Goal: Task Accomplishment & Management: Complete application form

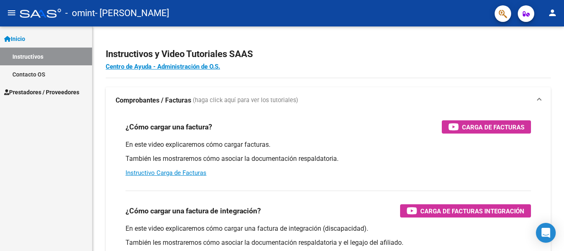
click at [24, 92] on span "Prestadores / Proveedores" at bounding box center [41, 92] width 75 height 9
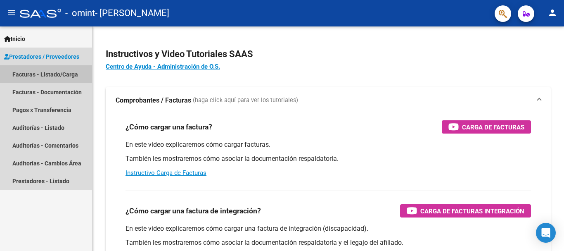
click at [57, 79] on link "Facturas - Listado/Carga" at bounding box center [46, 74] width 92 height 18
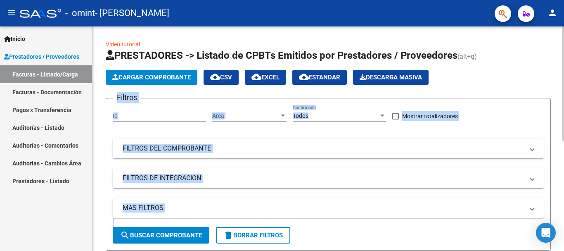
drag, startPoint x: 560, startPoint y: 64, endPoint x: 563, endPoint y: 85, distance: 21.3
click at [563, 85] on div "Video tutorial PRESTADORES -> Listado de CPBTs Emitidos por Prestadores / Prove…" at bounding box center [328, 243] width 473 height 434
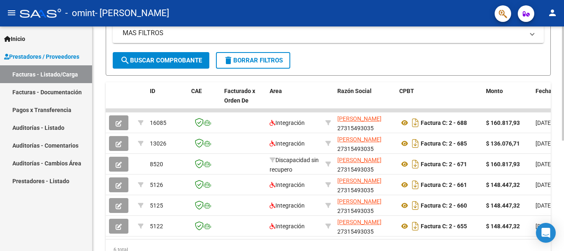
scroll to position [177, 0]
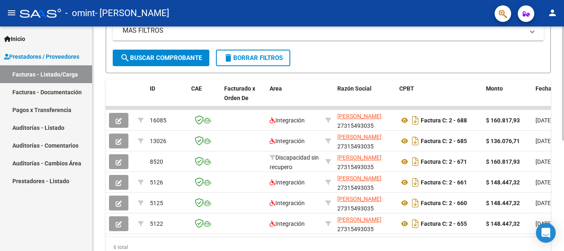
click at [563, 170] on div at bounding box center [563, 176] width 2 height 114
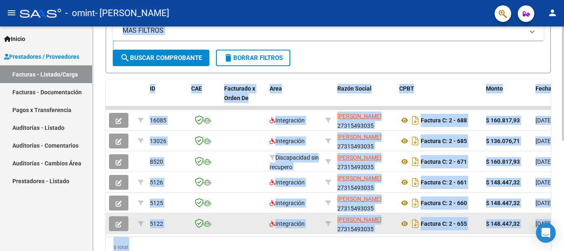
click at [249, 227] on datatable-body-cell at bounding box center [243, 223] width 45 height 20
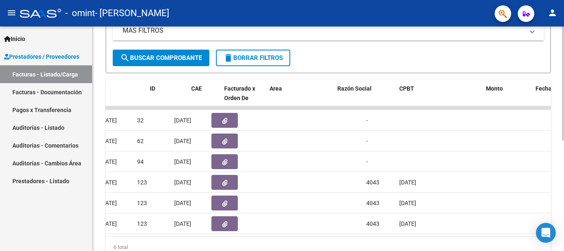
scroll to position [0, 0]
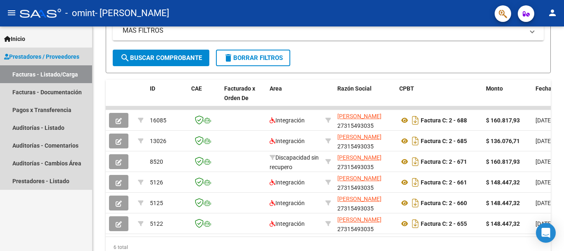
click at [32, 71] on link "Facturas - Listado/Carga" at bounding box center [46, 74] width 92 height 18
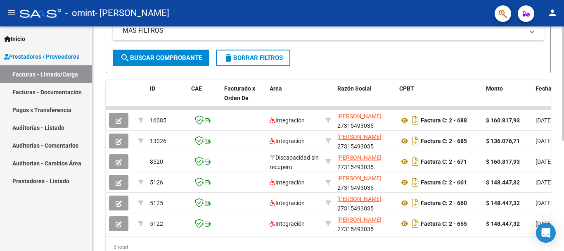
click at [560, 30] on div "Video tutorial PRESTADORES -> Listado de CPBTs Emitidos por Prestadores / Prove…" at bounding box center [327, 66] width 471 height 434
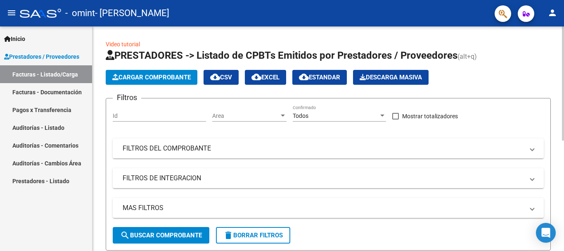
click at [547, 103] on div "Video tutorial PRESTADORES -> Listado de CPBTs Emitidos por Prestadores / Prove…" at bounding box center [328, 243] width 473 height 434
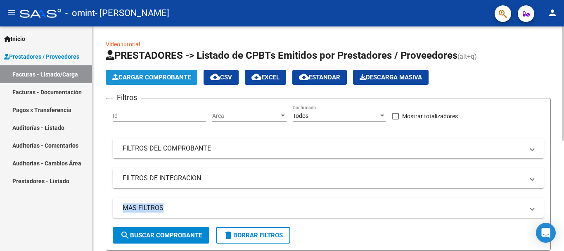
click at [151, 78] on span "Cargar Comprobante" at bounding box center [151, 76] width 78 height 7
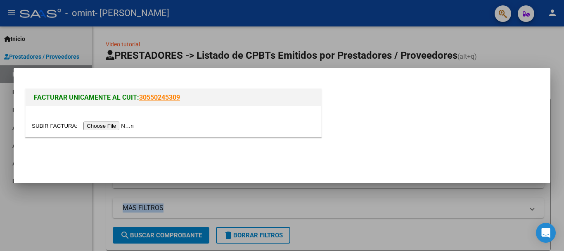
click at [107, 126] on input "file" at bounding box center [84, 125] width 104 height 9
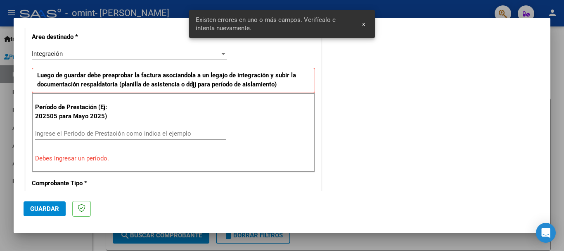
scroll to position [206, 0]
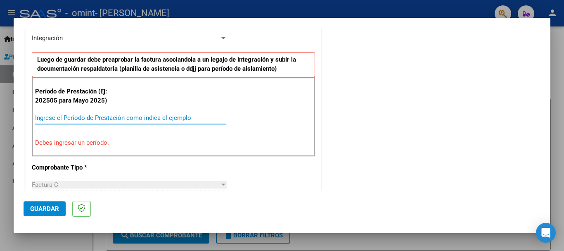
click at [76, 118] on input "Ingrese el Período de Prestación como indica el ejemplo" at bounding box center [130, 117] width 191 height 7
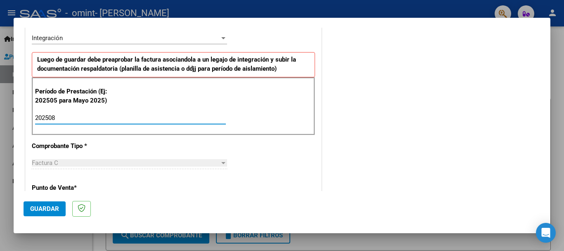
type input "202508"
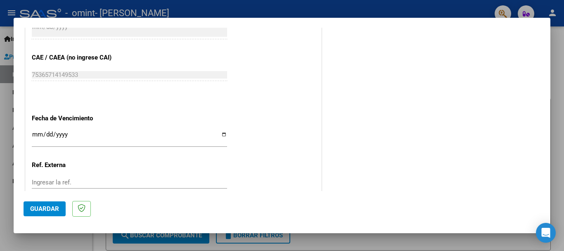
scroll to position [510, 0]
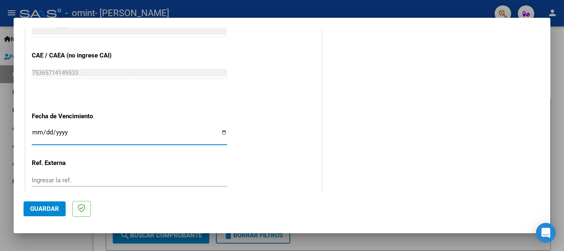
click at [221, 133] on input "Ingresar la fecha" at bounding box center [129, 135] width 195 height 13
type input "[DATE]"
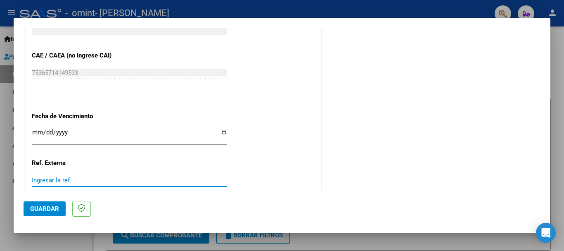
click at [127, 178] on input "Ingresar la ref." at bounding box center [129, 179] width 195 height 7
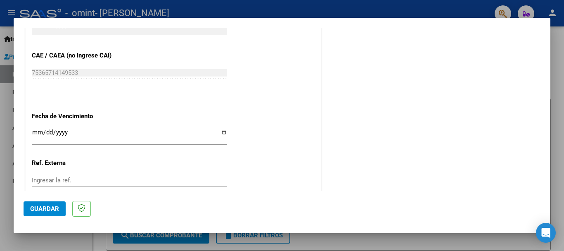
scroll to position [563, 0]
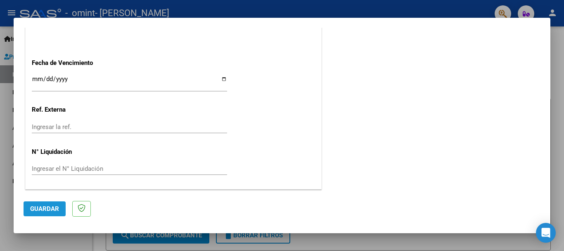
click at [48, 207] on span "Guardar" at bounding box center [44, 208] width 29 height 7
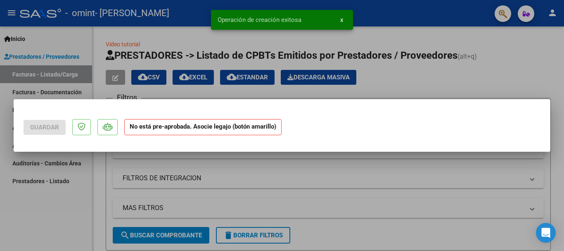
scroll to position [0, 0]
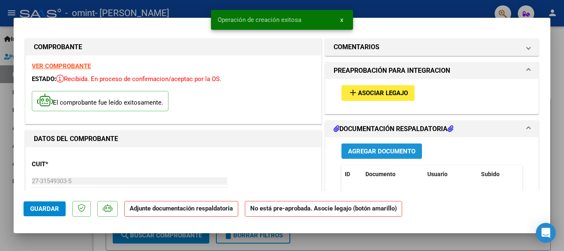
click at [382, 151] on span "Agregar Documento" at bounding box center [381, 150] width 67 height 7
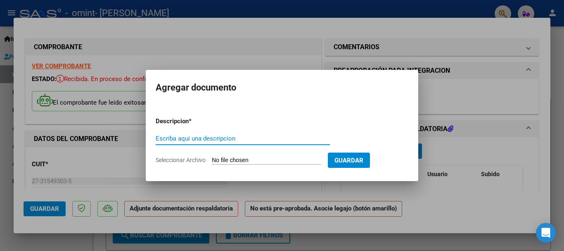
click at [216, 140] on input "Escriba aquí una descripcion" at bounding box center [243, 138] width 174 height 7
type input "planilla asistencia [DATE] kine"
click at [275, 158] on input "Seleccionar Archivo" at bounding box center [266, 160] width 109 height 8
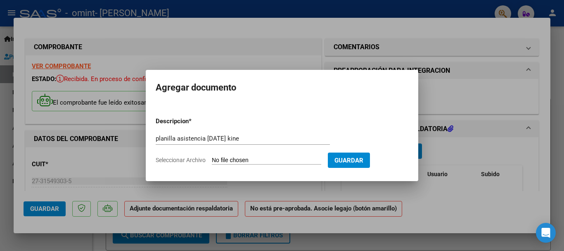
type input "C:\fakepath\asist agost 25 kine [PERSON_NAME].pdf"
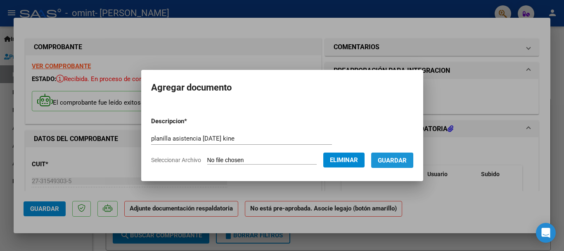
click at [382, 164] on button "Guardar" at bounding box center [392, 159] width 42 height 15
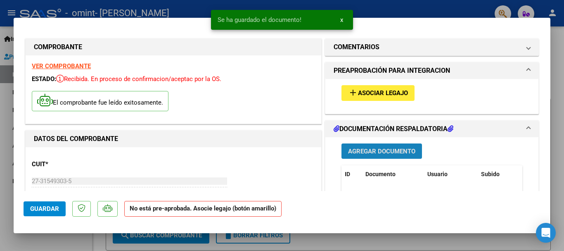
click at [379, 152] on span "Agregar Documento" at bounding box center [381, 150] width 67 height 7
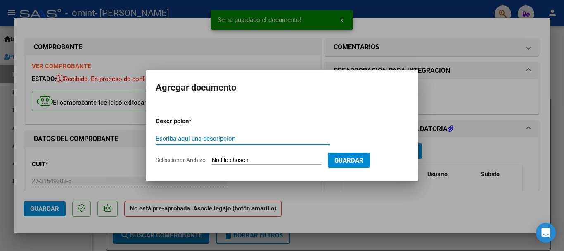
click at [202, 137] on input "Escriba aquí una descripcion" at bounding box center [243, 138] width 174 height 7
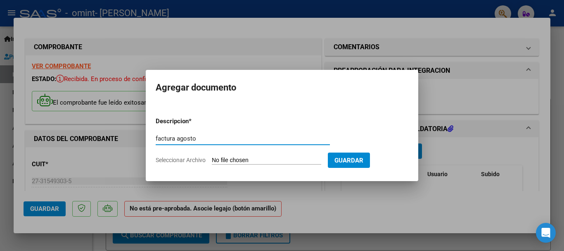
type input "factura agosto"
click at [256, 158] on input "Seleccionar Archivo" at bounding box center [266, 160] width 109 height 8
type input "C:\fakepath\agosto kine [PERSON_NAME] 2025.pdf"
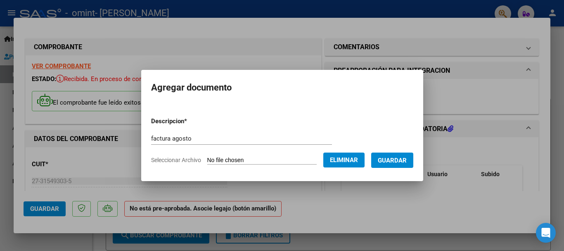
click at [416, 201] on div at bounding box center [282, 125] width 564 height 251
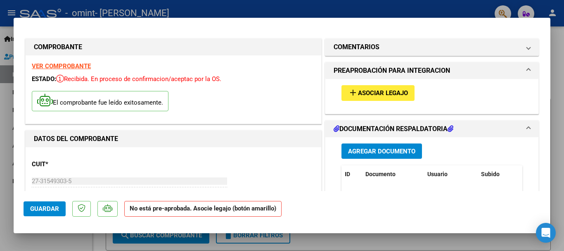
click at [383, 153] on span "Agregar Documento" at bounding box center [381, 150] width 67 height 7
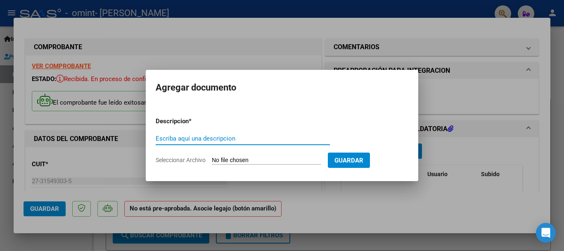
click at [218, 138] on input "Escriba aquí una descripcion" at bounding box center [243, 138] width 174 height 7
type input "factura agosto"
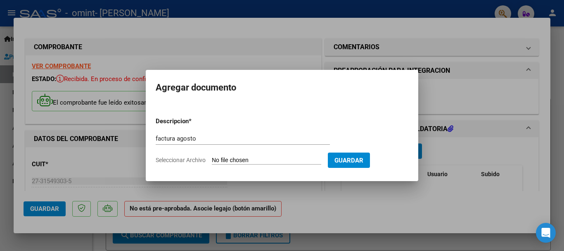
click at [235, 161] on input "Seleccionar Archivo" at bounding box center [266, 160] width 109 height 8
type input "C:\fakepath\agosto kine [PERSON_NAME] 2025.pdf"
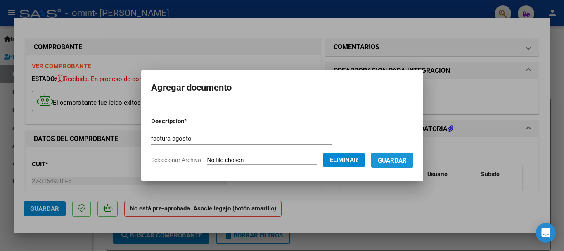
click at [390, 161] on span "Guardar" at bounding box center [392, 159] width 29 height 7
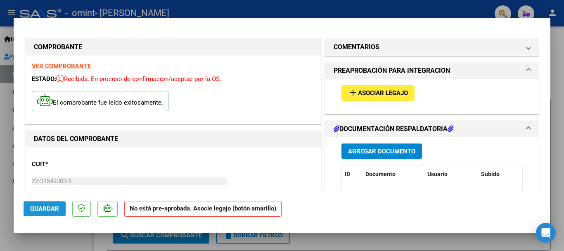
click at [48, 211] on span "Guardar" at bounding box center [44, 208] width 29 height 7
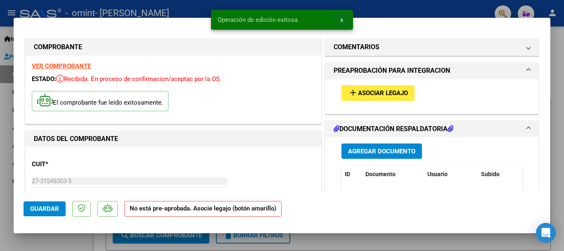
click at [343, 20] on span "x" at bounding box center [341, 19] width 3 height 7
